Goal: Task Accomplishment & Management: Use online tool/utility

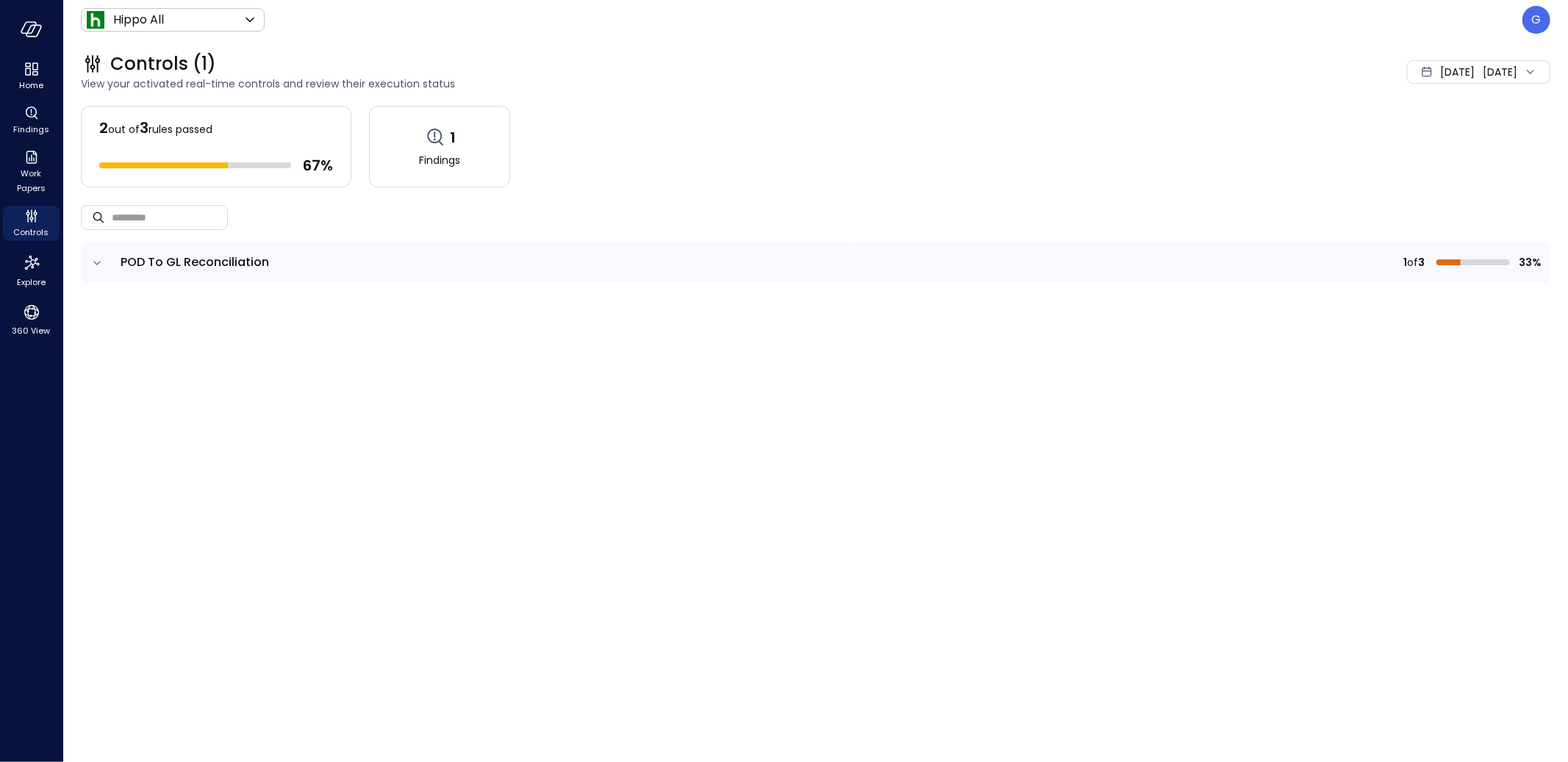
click at [103, 265] on icon "expand row" at bounding box center [97, 263] width 15 height 15
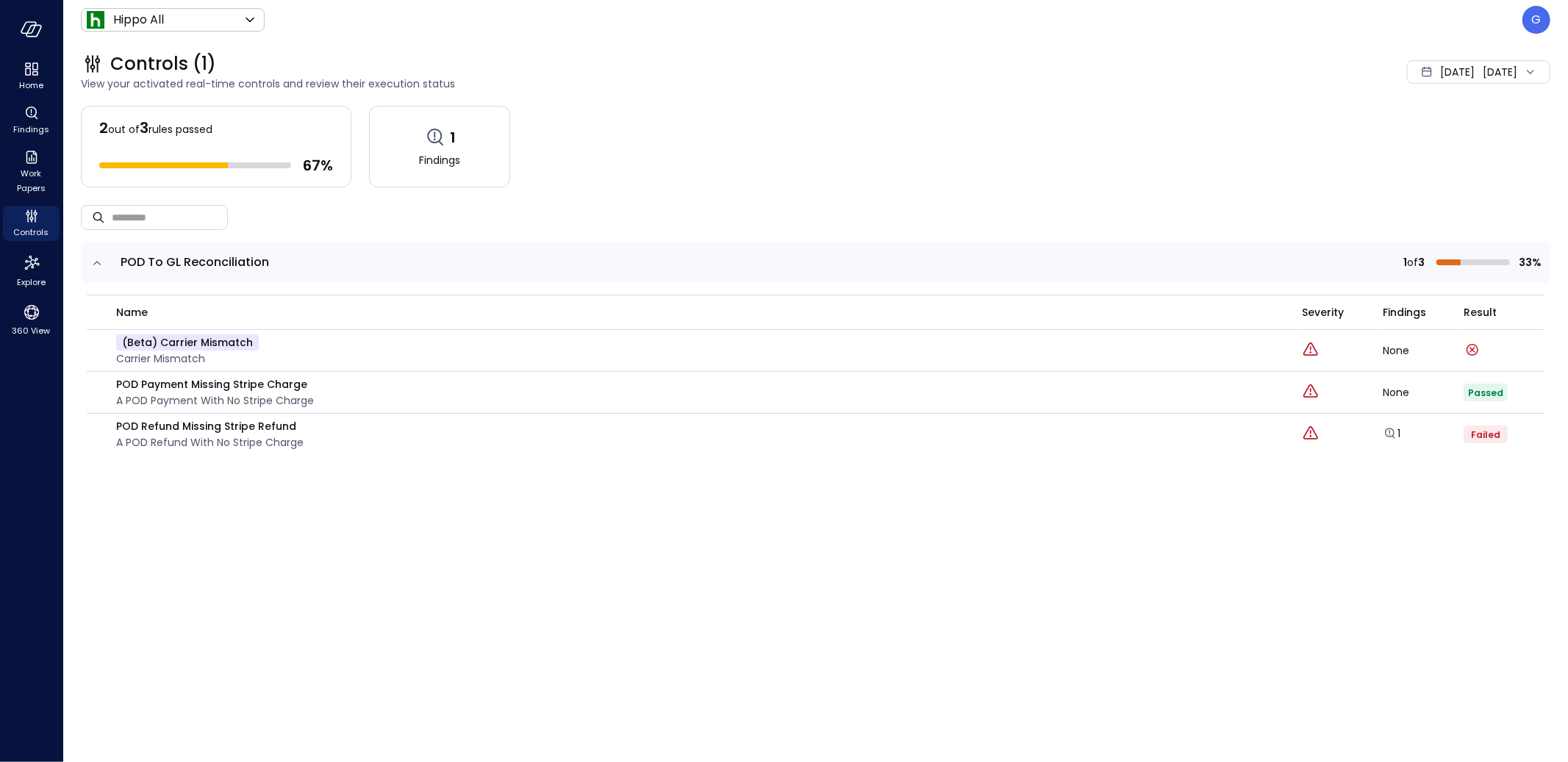
click at [1450, 73] on span "[DATE]" at bounding box center [1457, 72] width 34 height 16
click at [1413, 154] on li "Current Year [DATE]" at bounding box center [1449, 160] width 117 height 25
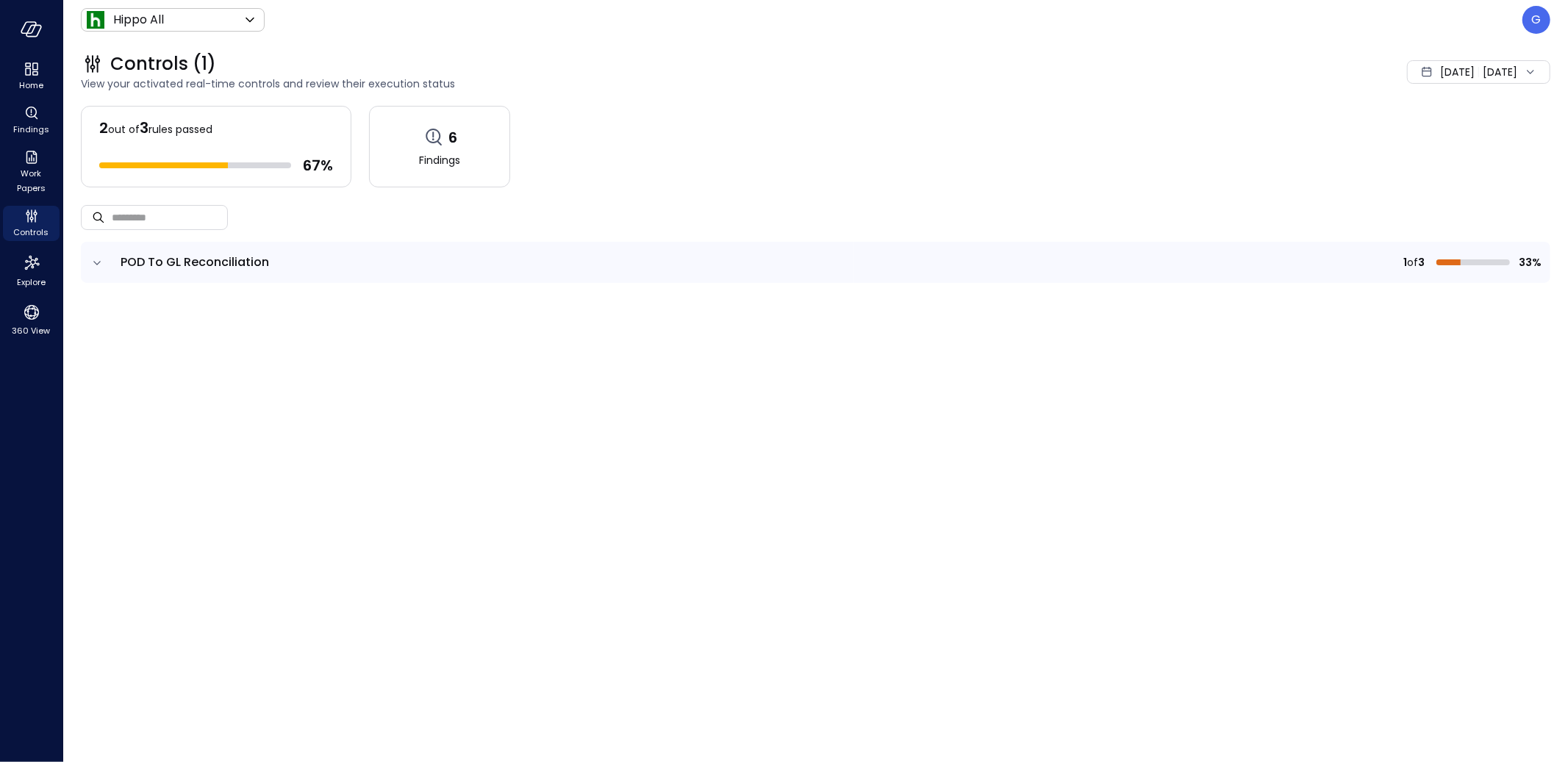
click at [95, 256] on icon "expand row" at bounding box center [97, 263] width 15 height 15
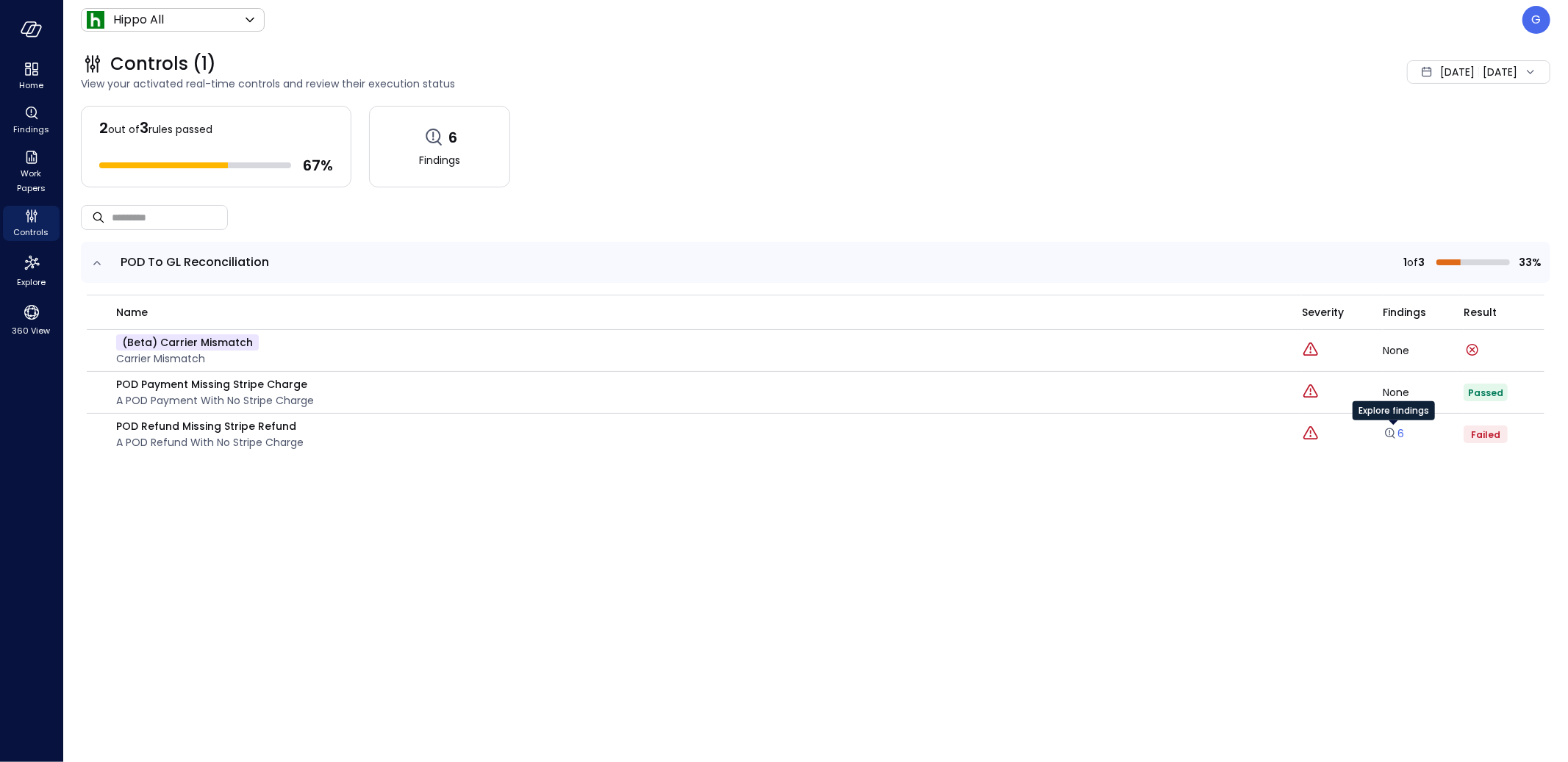
click at [1402, 431] on link "6" at bounding box center [1393, 434] width 22 height 15
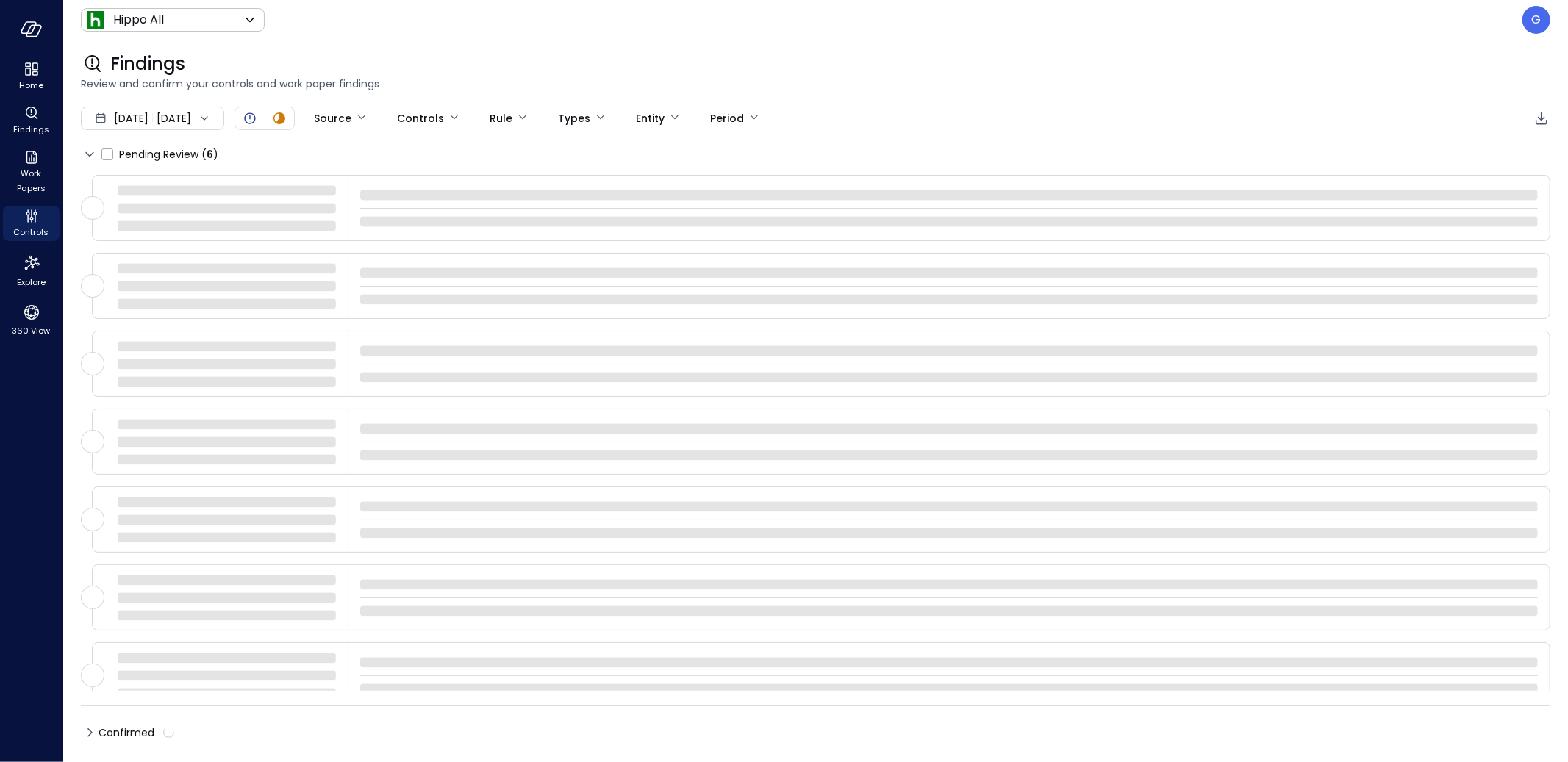
type input "****"
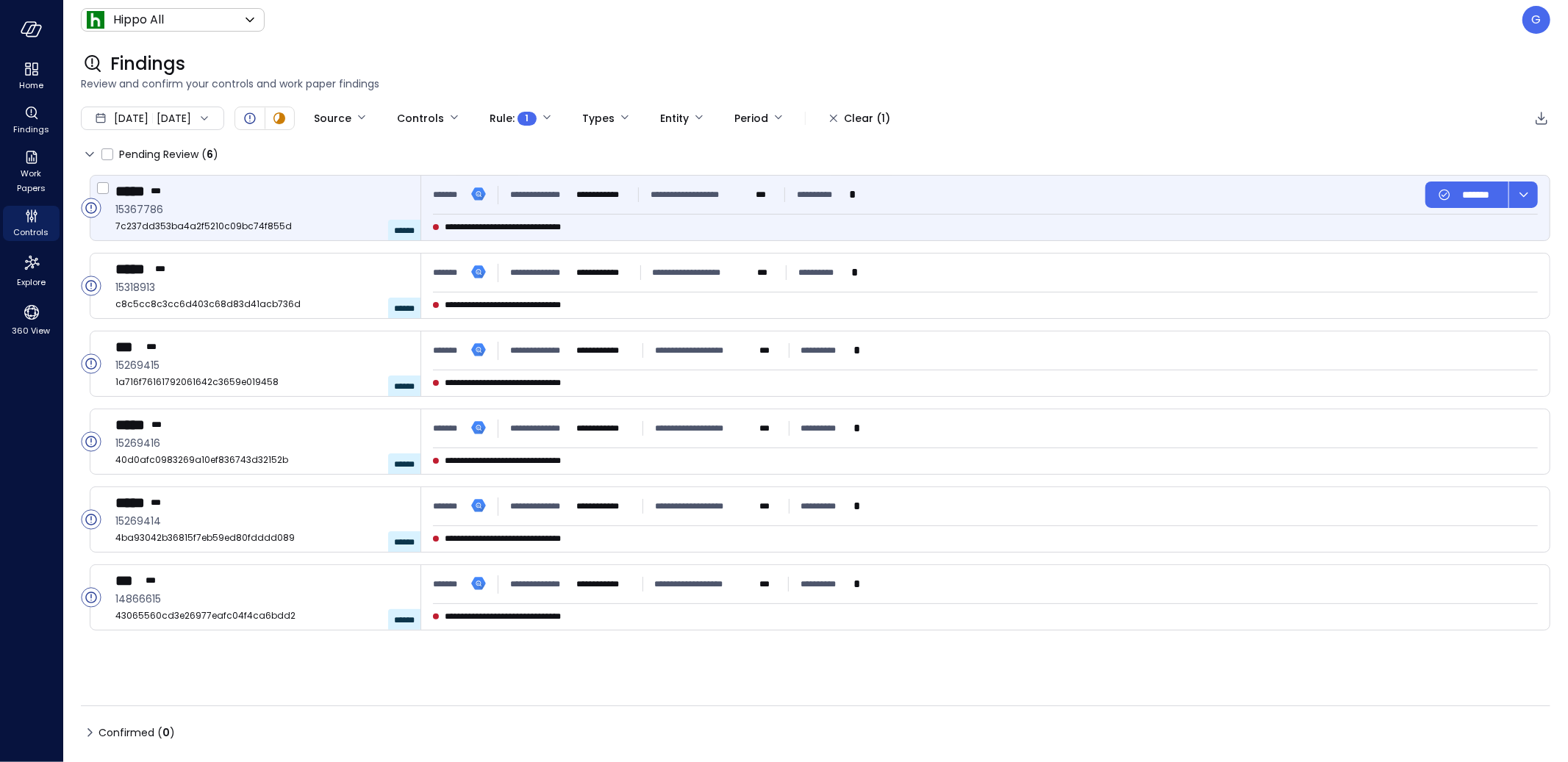
click at [866, 224] on div "**********" at bounding box center [702, 227] width 538 height 15
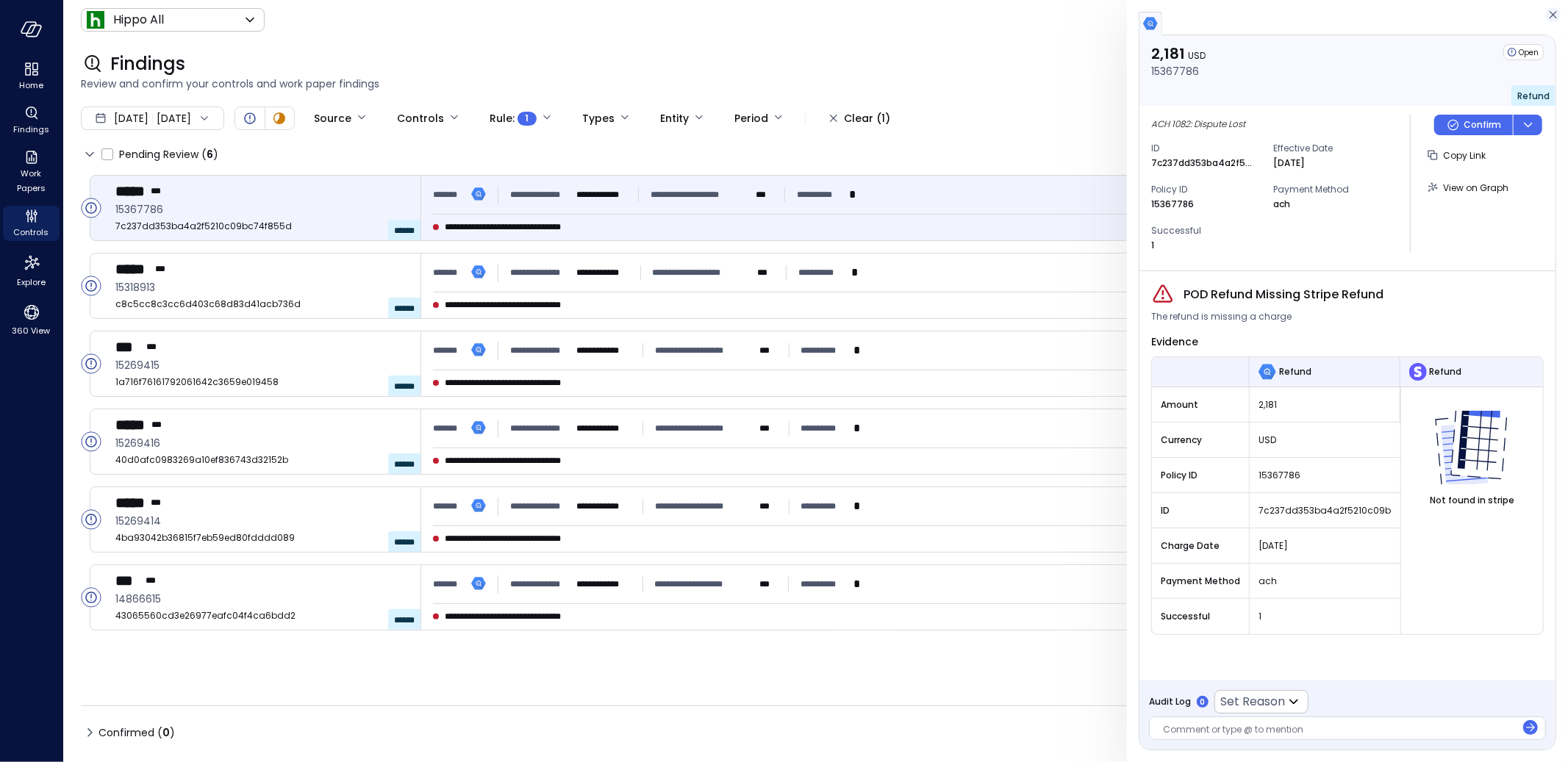
click at [1555, 14] on icon "button" at bounding box center [1553, 15] width 15 height 18
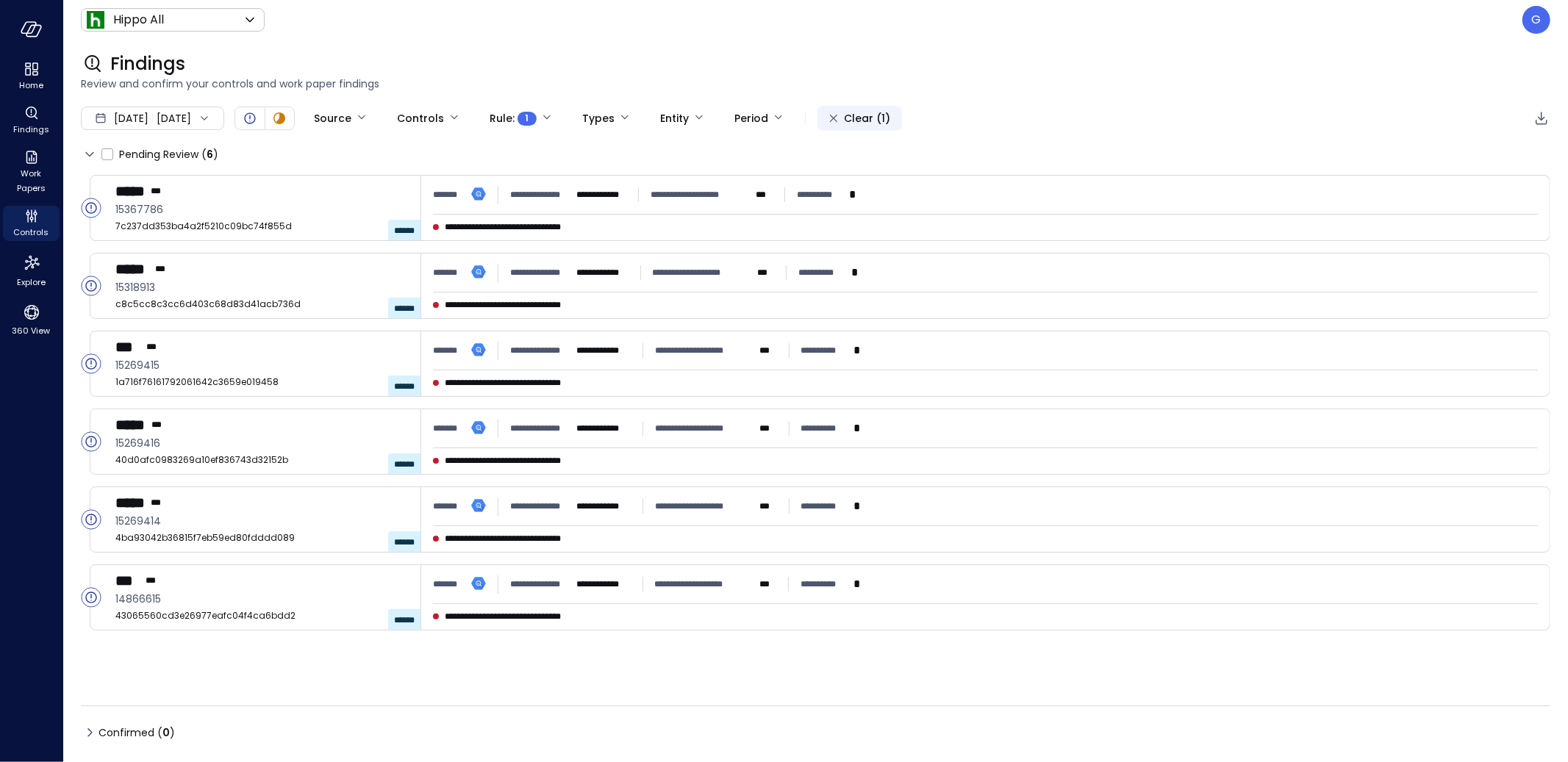
click at [890, 118] on div "Clear (1)" at bounding box center [867, 119] width 46 height 19
click at [26, 235] on span "Controls" at bounding box center [31, 233] width 35 height 15
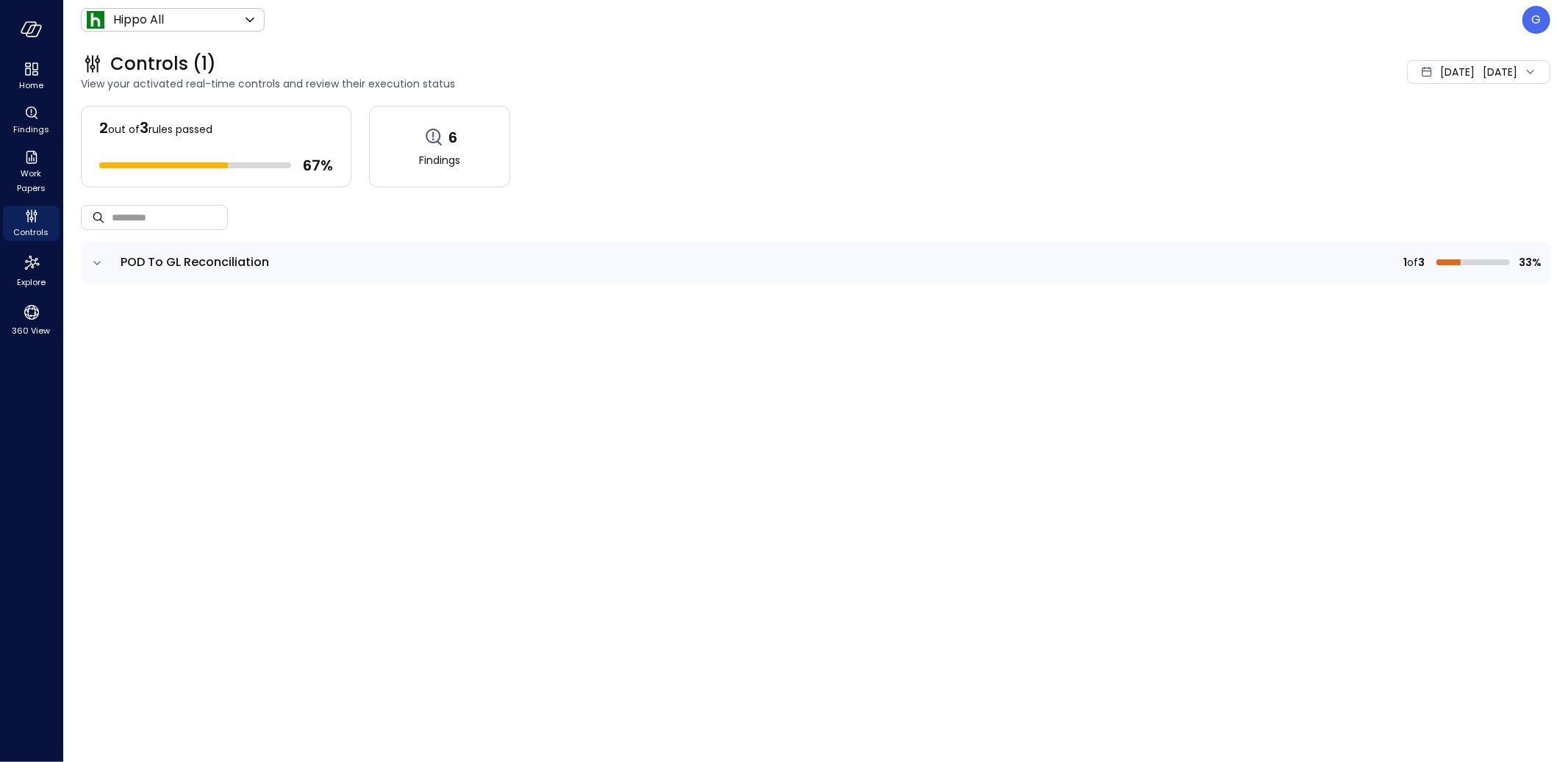
click at [92, 261] on icon "expand row" at bounding box center [97, 263] width 15 height 15
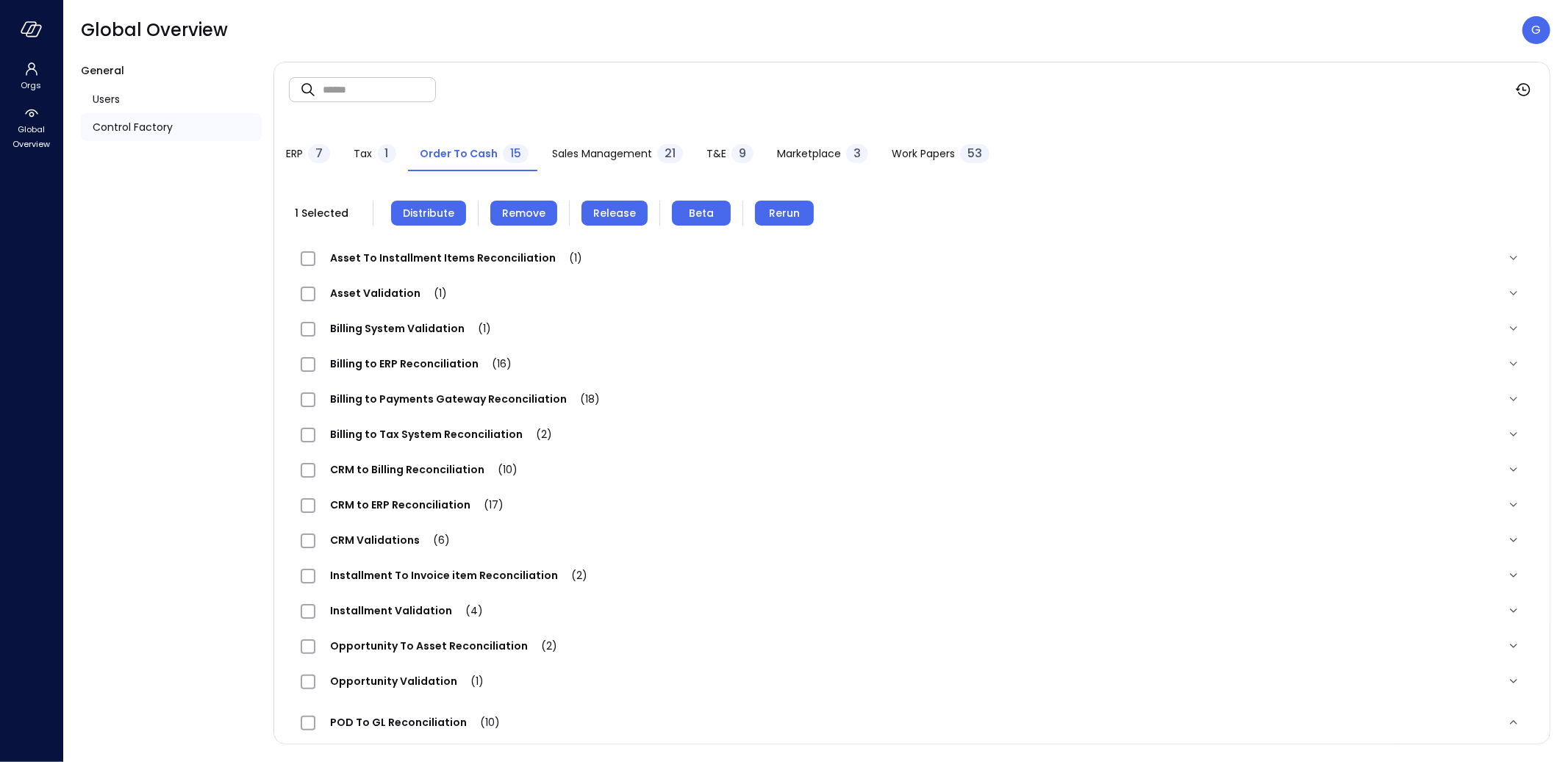
click at [774, 215] on span "Rerun" at bounding box center [784, 213] width 31 height 16
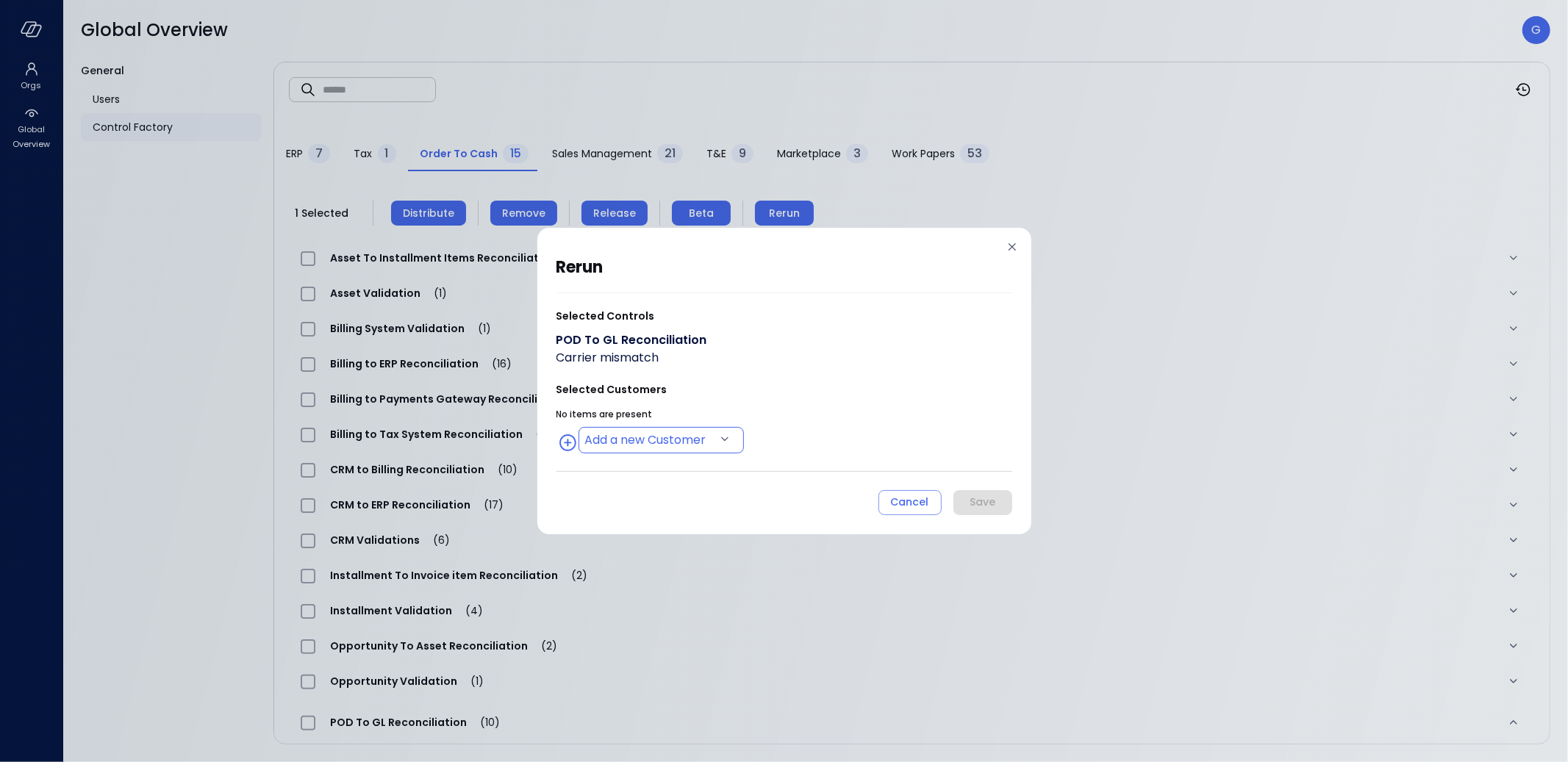
click at [632, 432] on body "Orgs Global Overview Global Overview G General Users Control Factory ​ ​ ERP 7 …" at bounding box center [784, 381] width 1568 height 762
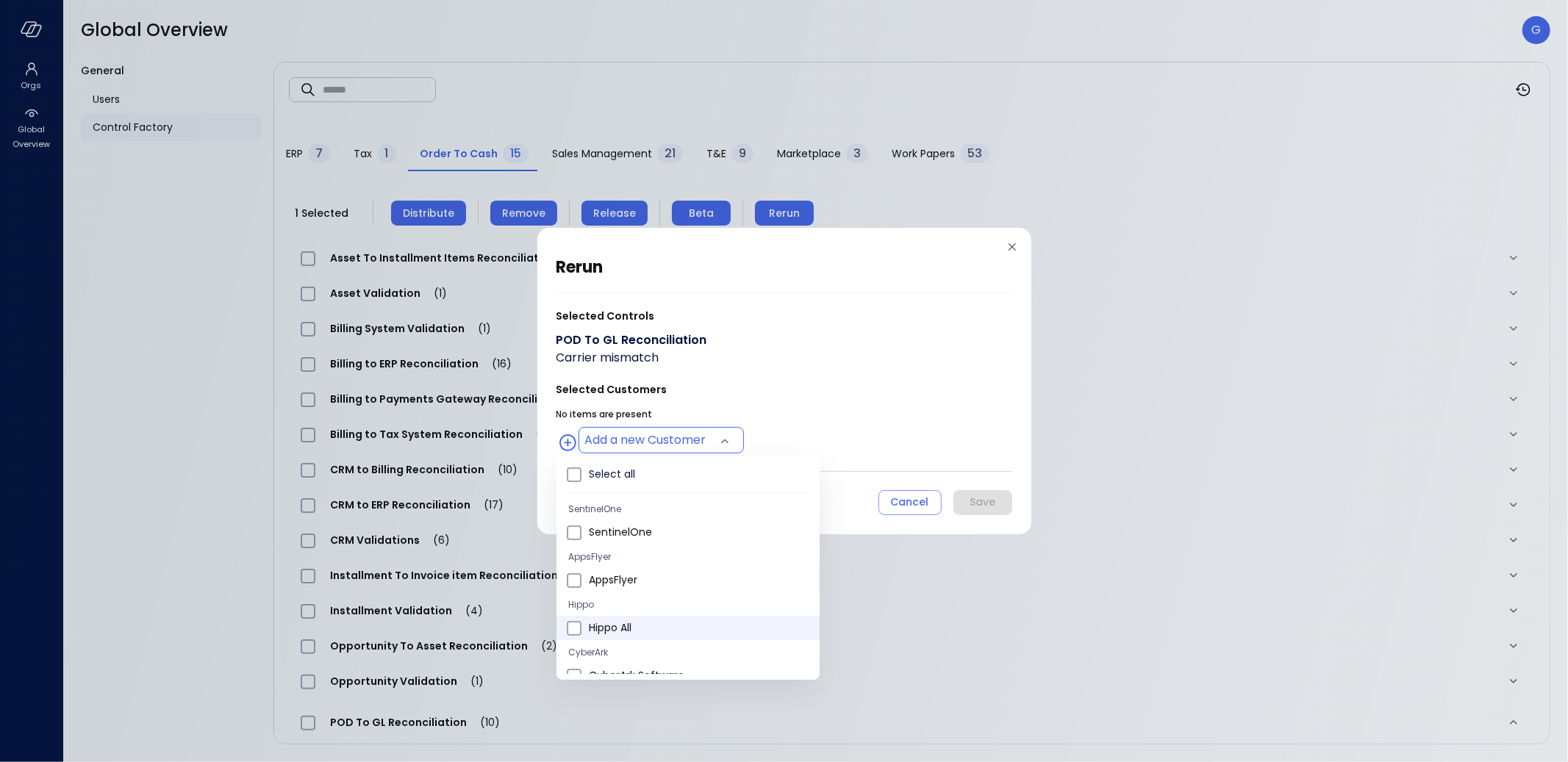
scroll to position [3, 0]
click at [612, 629] on span "Hippo All" at bounding box center [699, 627] width 219 height 16
type input "**********"
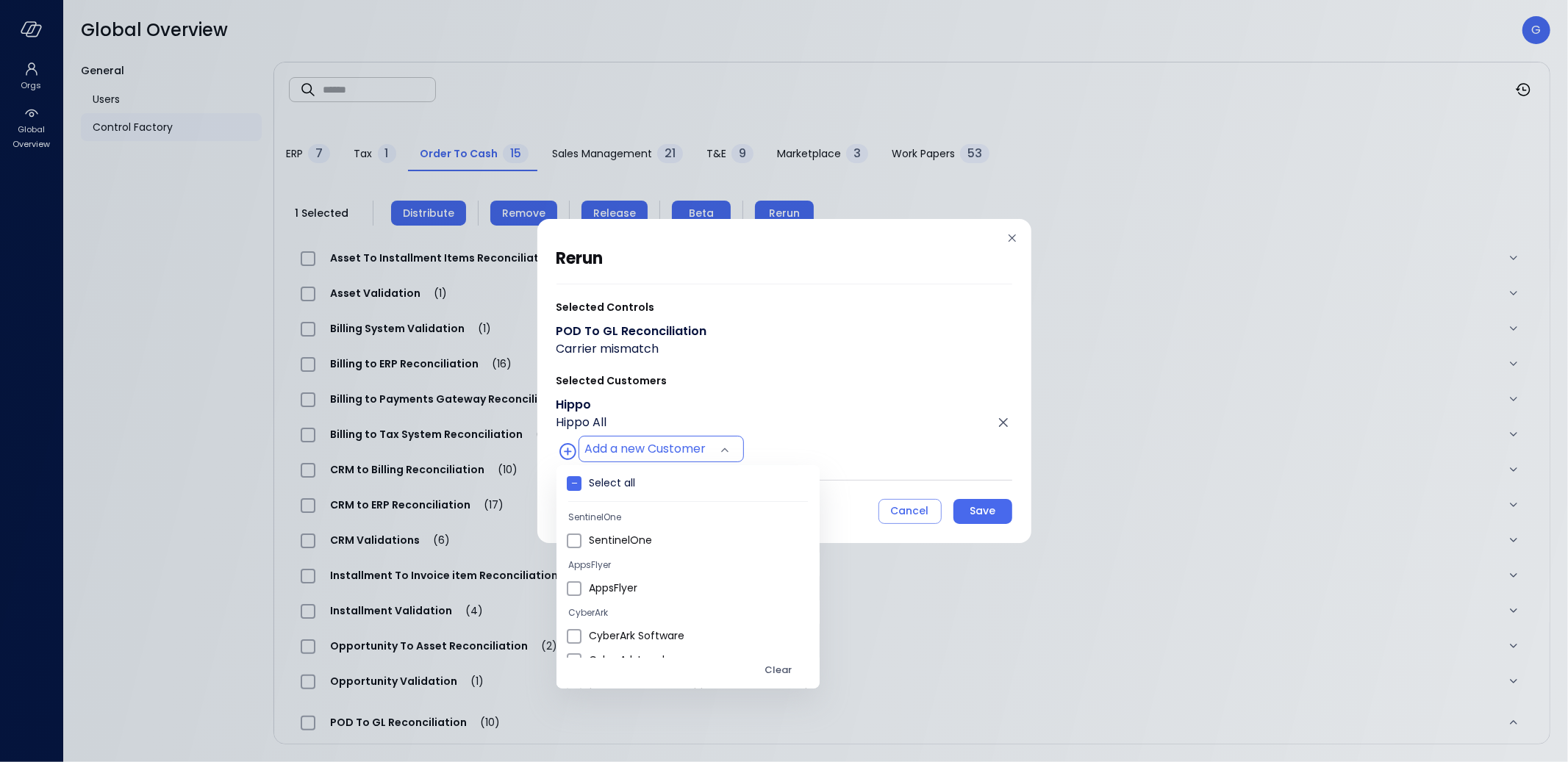
click at [879, 368] on div at bounding box center [784, 381] width 1568 height 762
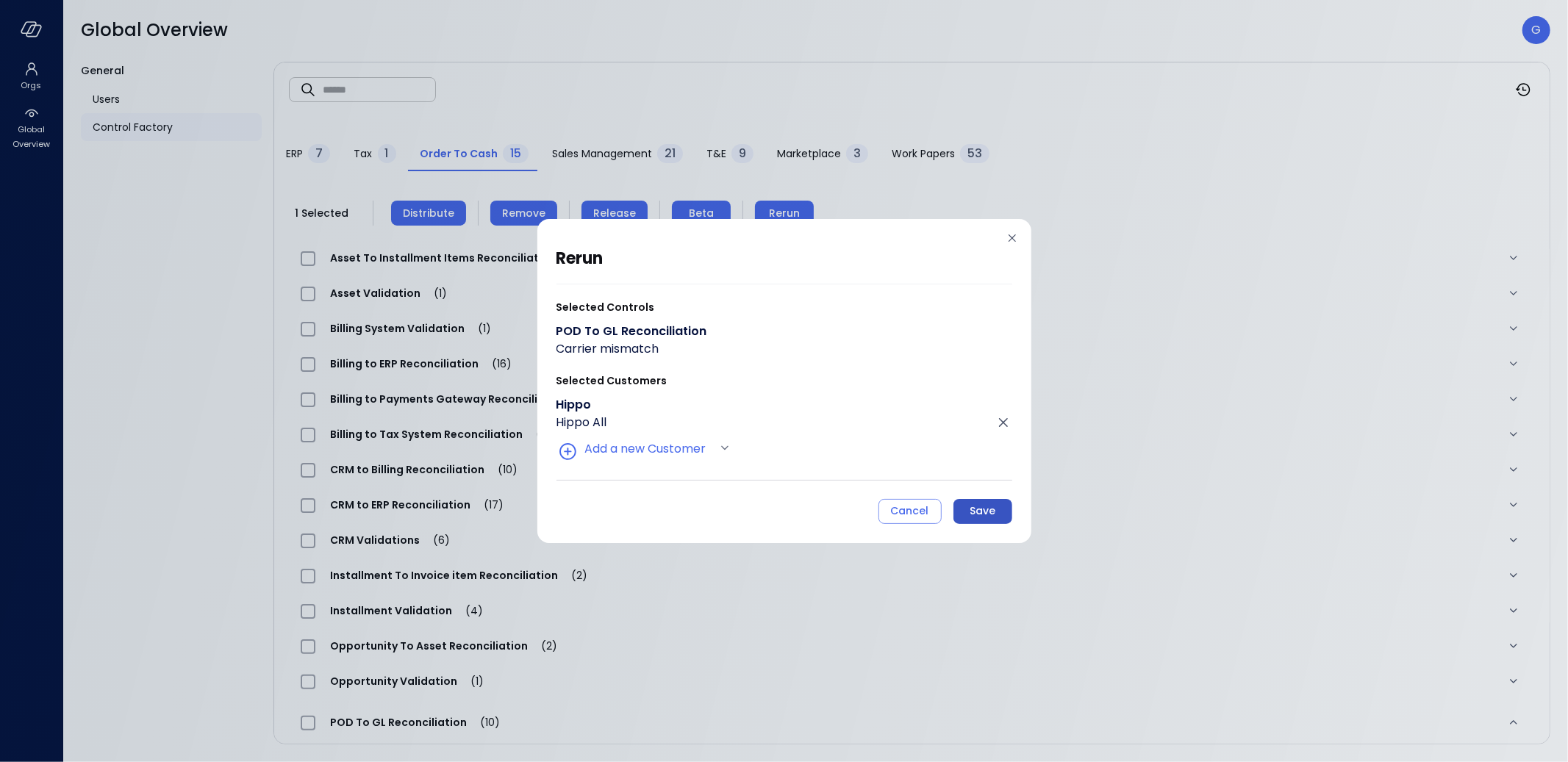
click at [964, 506] on button "Save" at bounding box center [983, 511] width 59 height 25
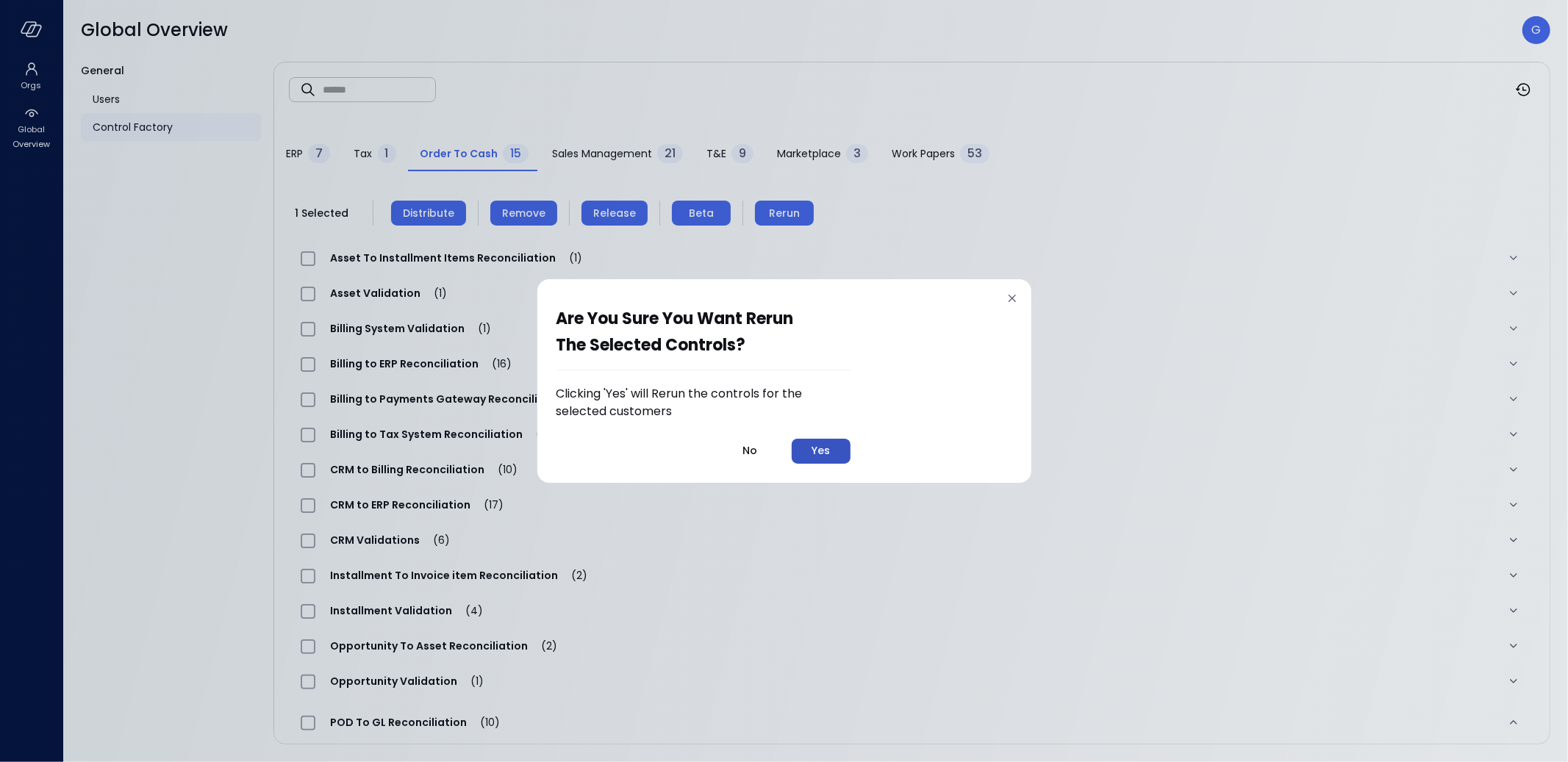
click at [833, 451] on button "Yes" at bounding box center [821, 452] width 59 height 25
